Goal: Task Accomplishment & Management: Use online tool/utility

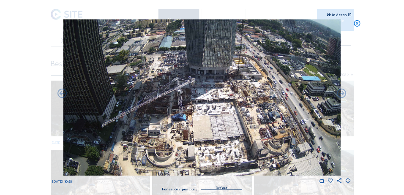
click at [357, 22] on icon at bounding box center [358, 23] width 8 height 8
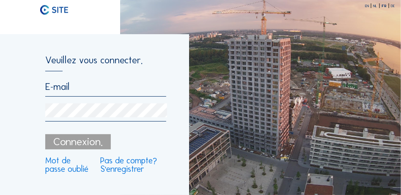
type input "[PERSON_NAME][EMAIL_ADDRESS][PERSON_NAME][DOMAIN_NAME]"
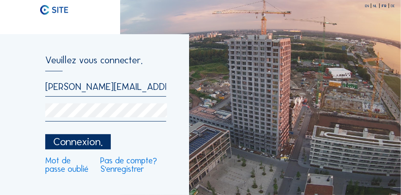
click at [96, 149] on div "Connexion." at bounding box center [78, 143] width 66 height 16
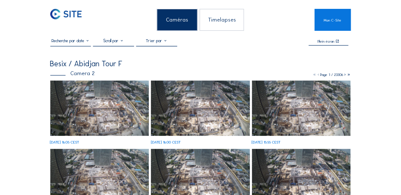
click at [89, 113] on img at bounding box center [99, 108] width 99 height 55
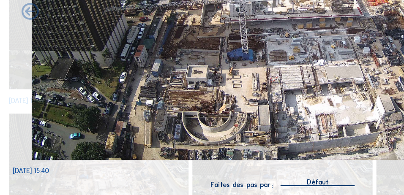
click at [269, 142] on img at bounding box center [202, 97] width 278 height 157
